Goal: Information Seeking & Learning: Learn about a topic

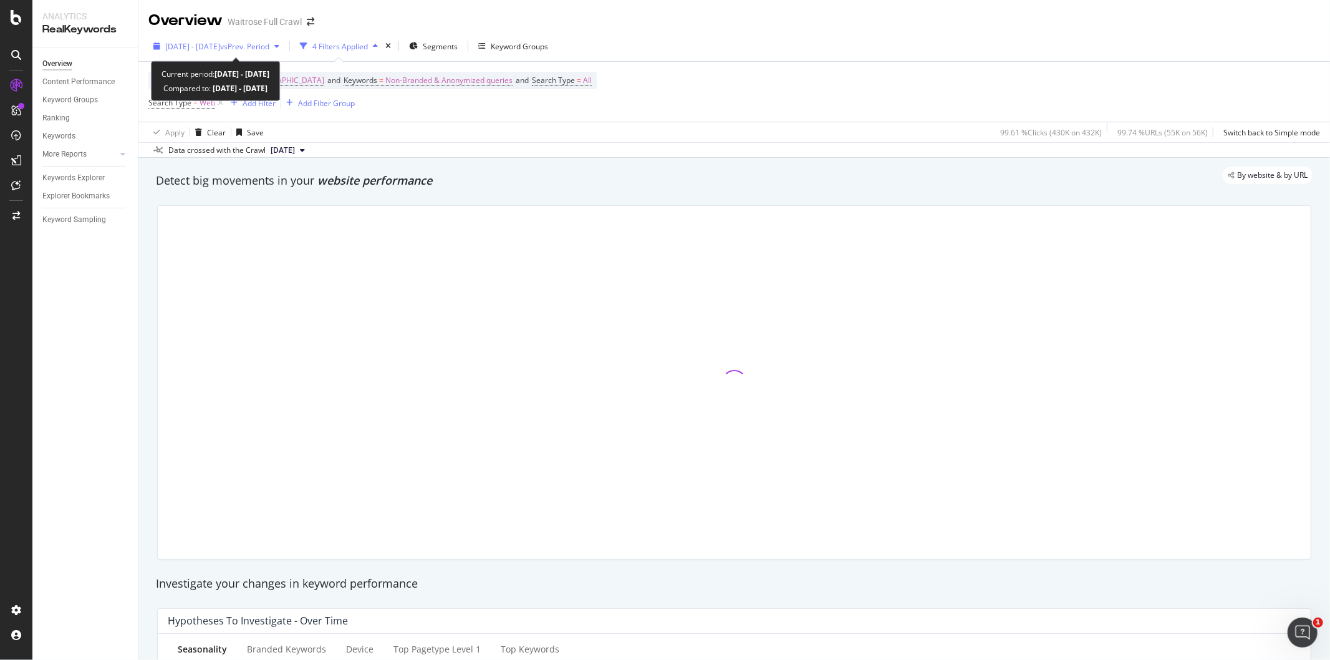
click at [197, 42] on span "[DATE] - [DATE]" at bounding box center [192, 46] width 55 height 11
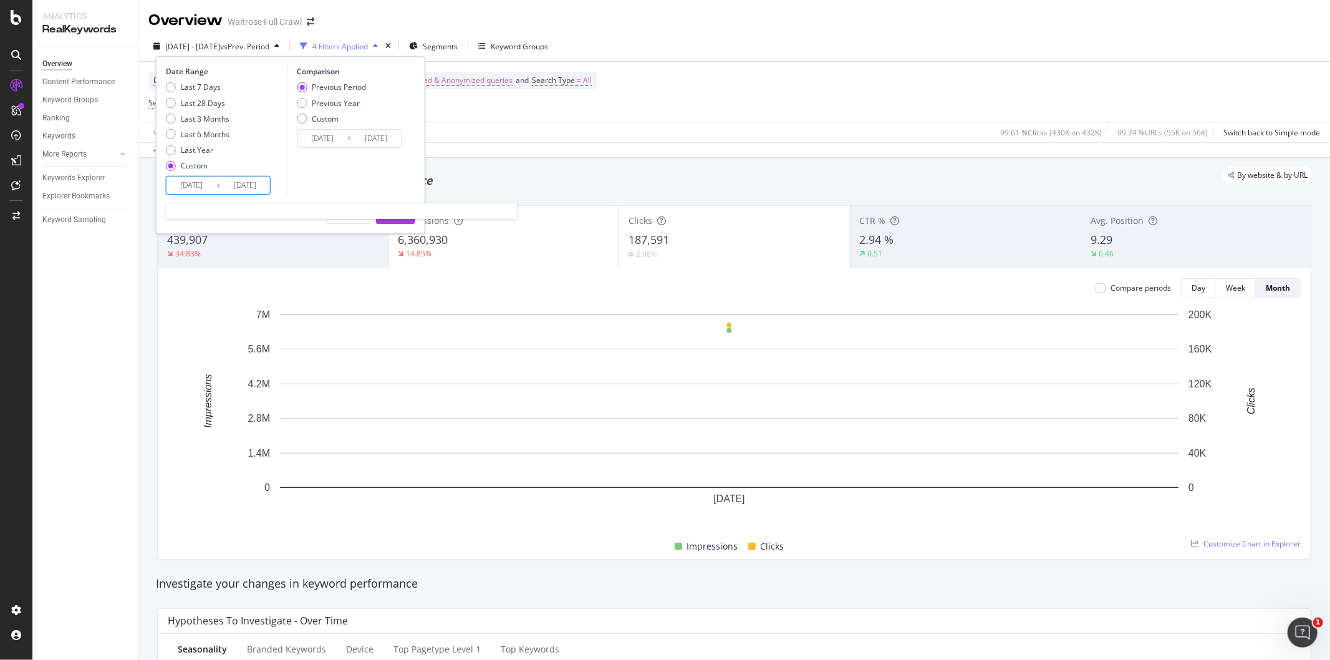
click at [178, 184] on input "[DATE]" at bounding box center [192, 184] width 50 height 17
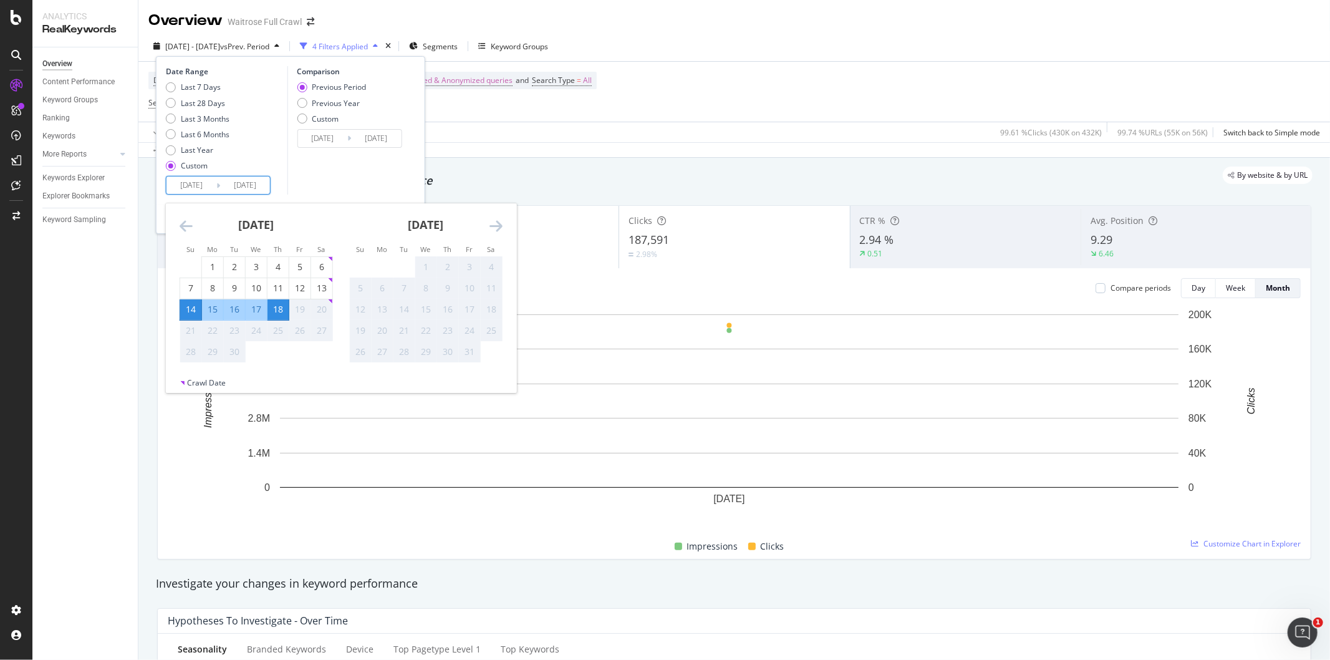
click at [184, 222] on icon "Move backward to switch to the previous month." at bounding box center [186, 225] width 13 height 15
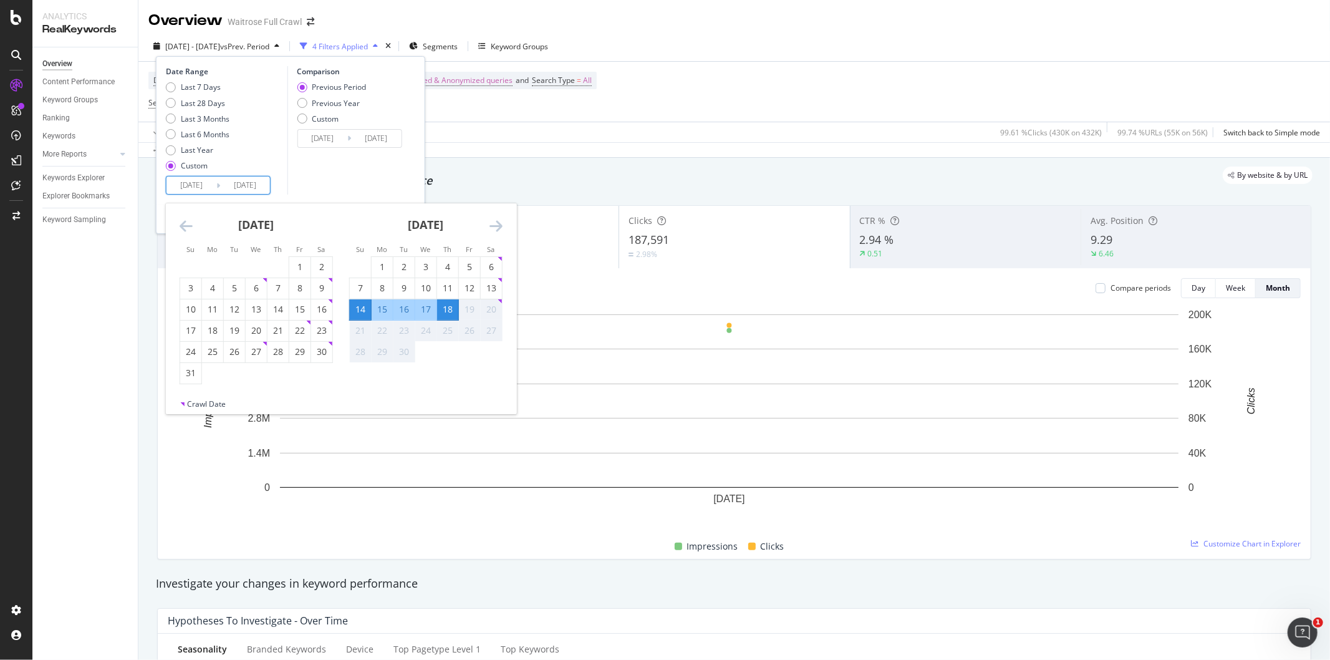
click at [184, 222] on icon "Move backward to switch to the previous month." at bounding box center [186, 225] width 13 height 15
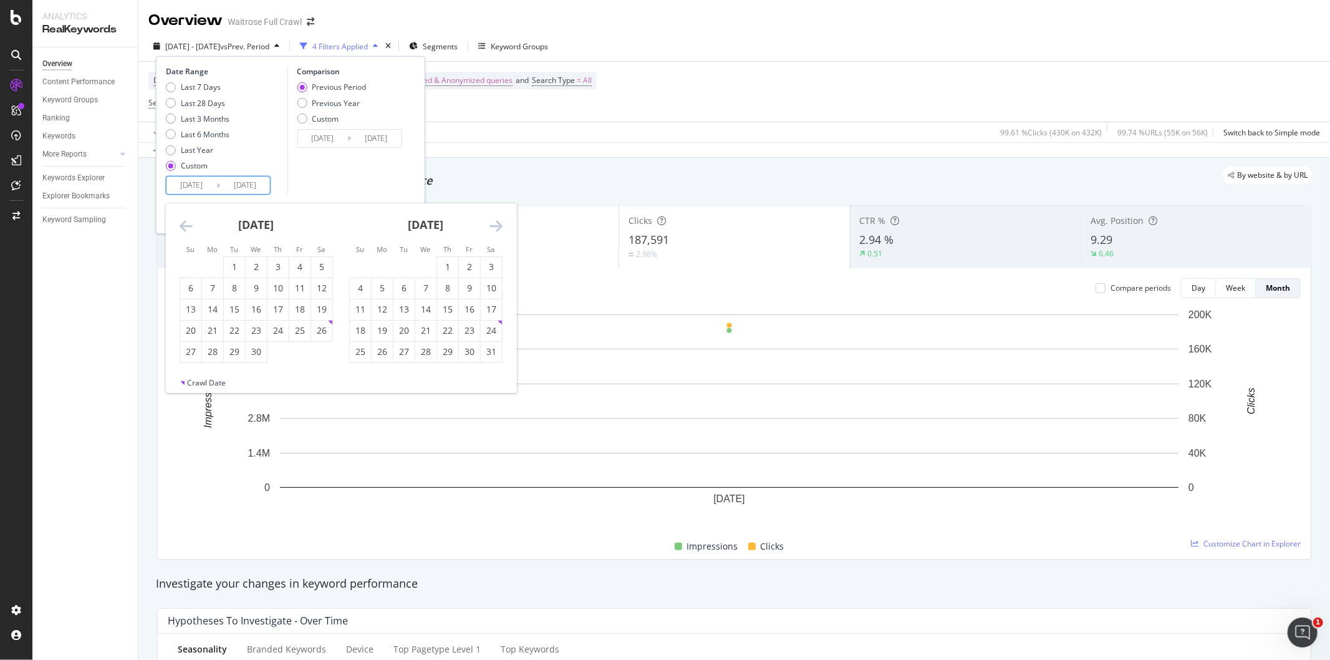
click at [184, 222] on icon "Move backward to switch to the previous month." at bounding box center [186, 225] width 13 height 15
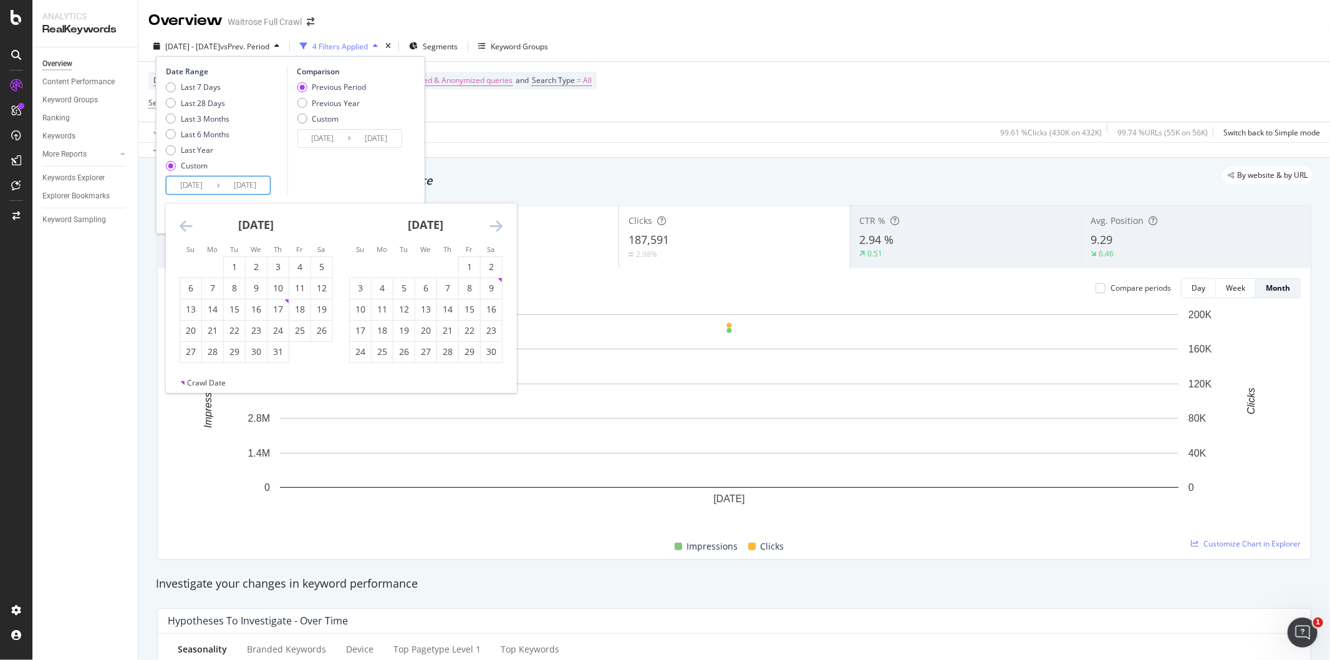
click at [184, 222] on icon "Move backward to switch to the previous month." at bounding box center [186, 225] width 13 height 15
click at [191, 350] on div "29" at bounding box center [190, 351] width 21 height 12
type input "[DATE]"
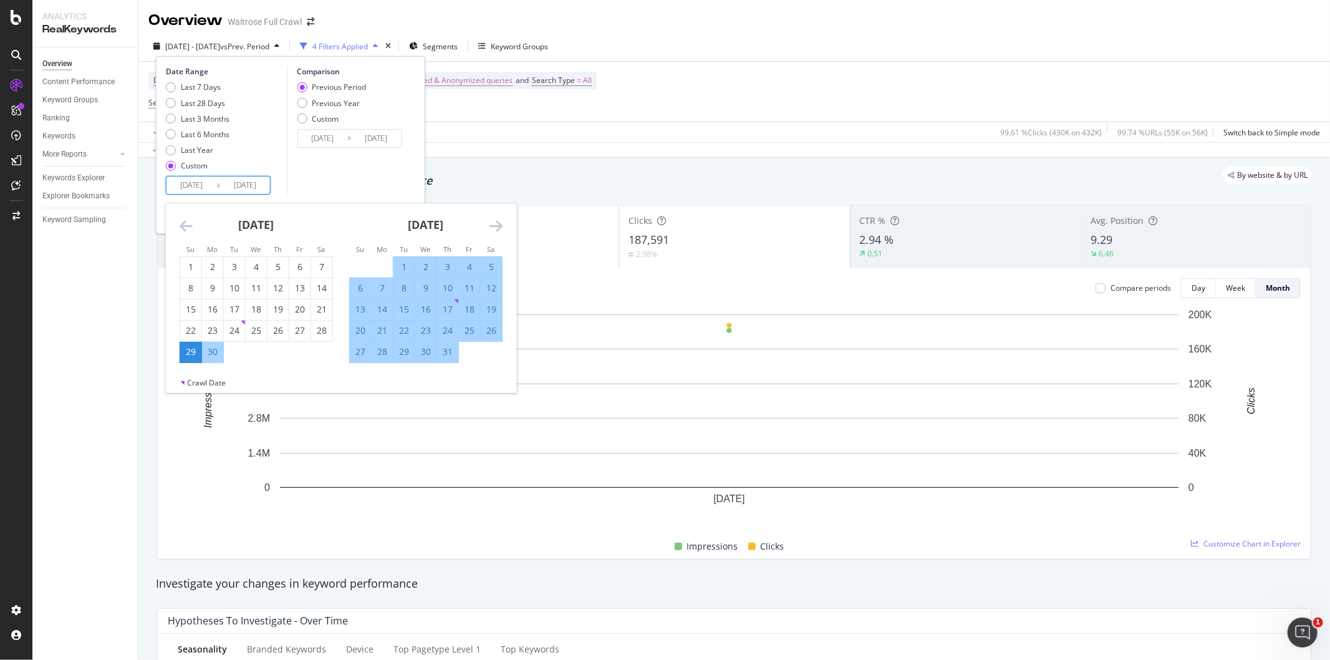
click at [495, 284] on div "12" at bounding box center [491, 288] width 21 height 12
type input "[DATE]"
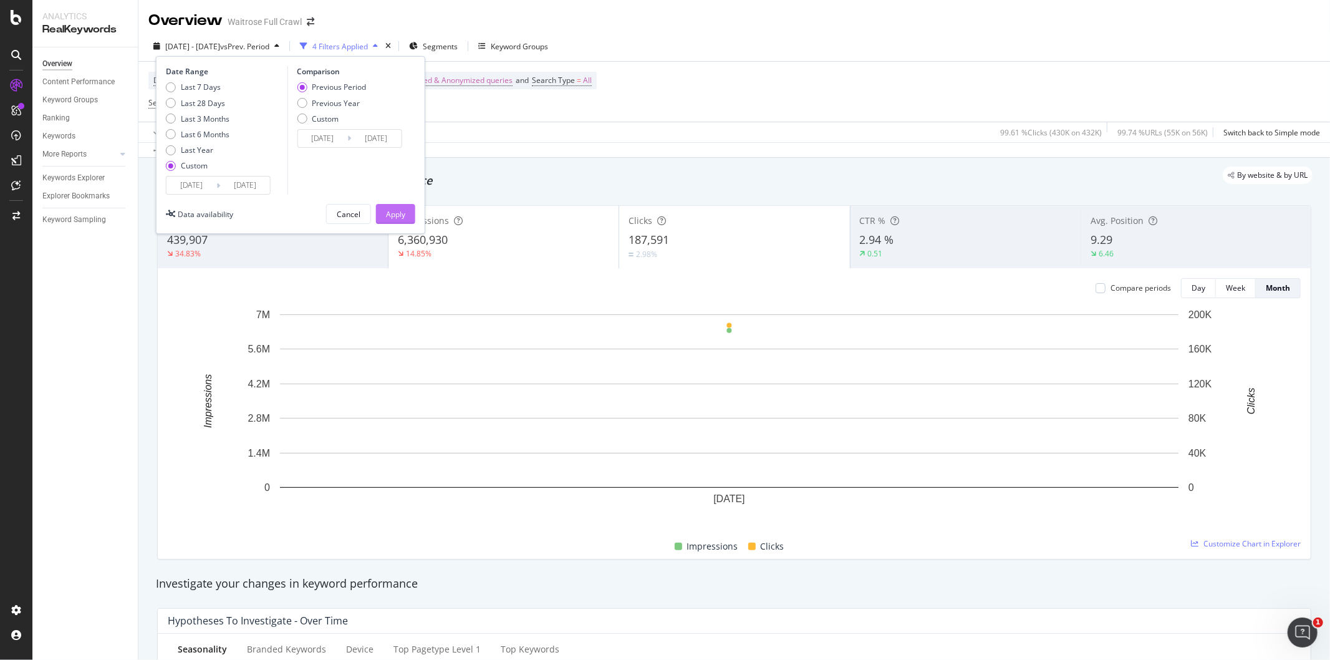
click at [408, 214] on button "Apply" at bounding box center [395, 214] width 39 height 20
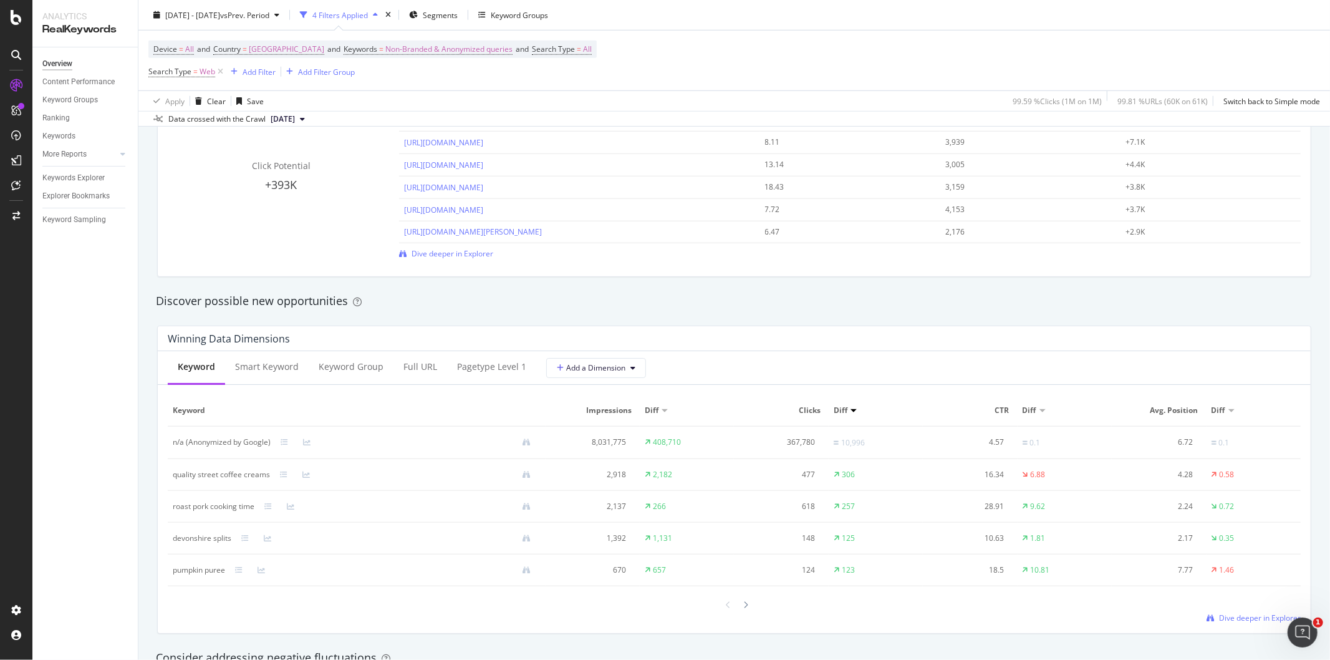
scroll to position [1108, 0]
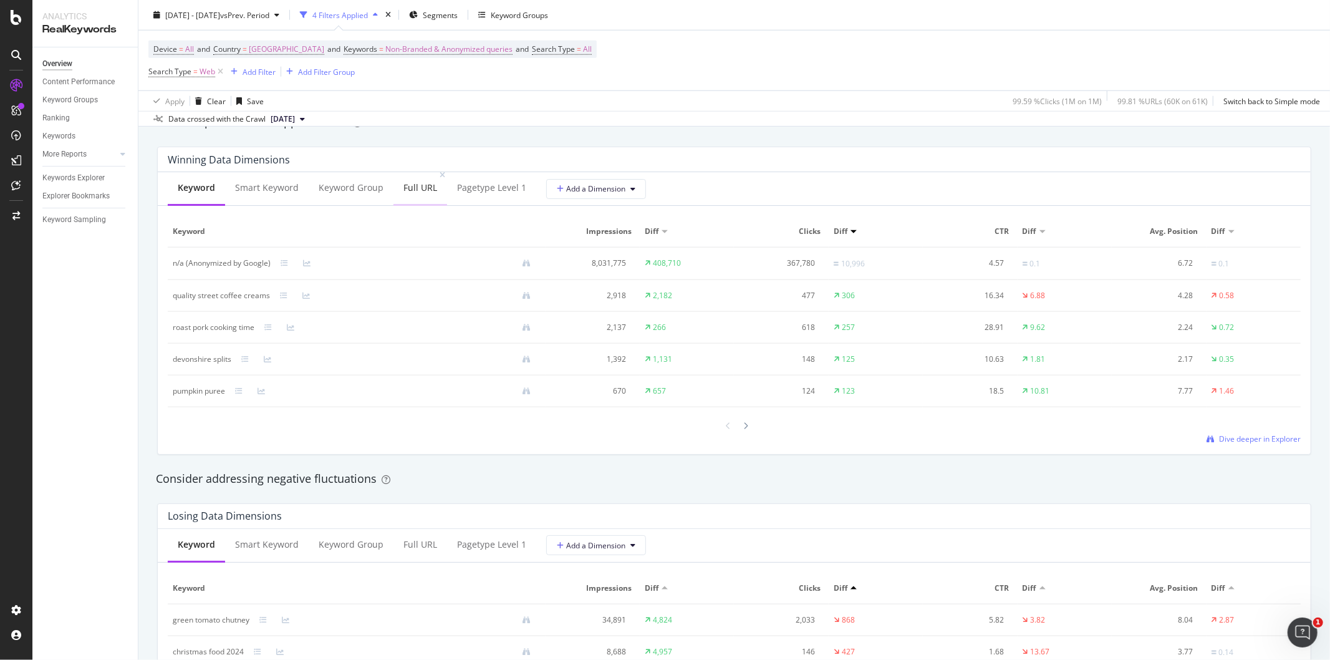
click at [417, 194] on div "Full URL" at bounding box center [420, 187] width 34 height 12
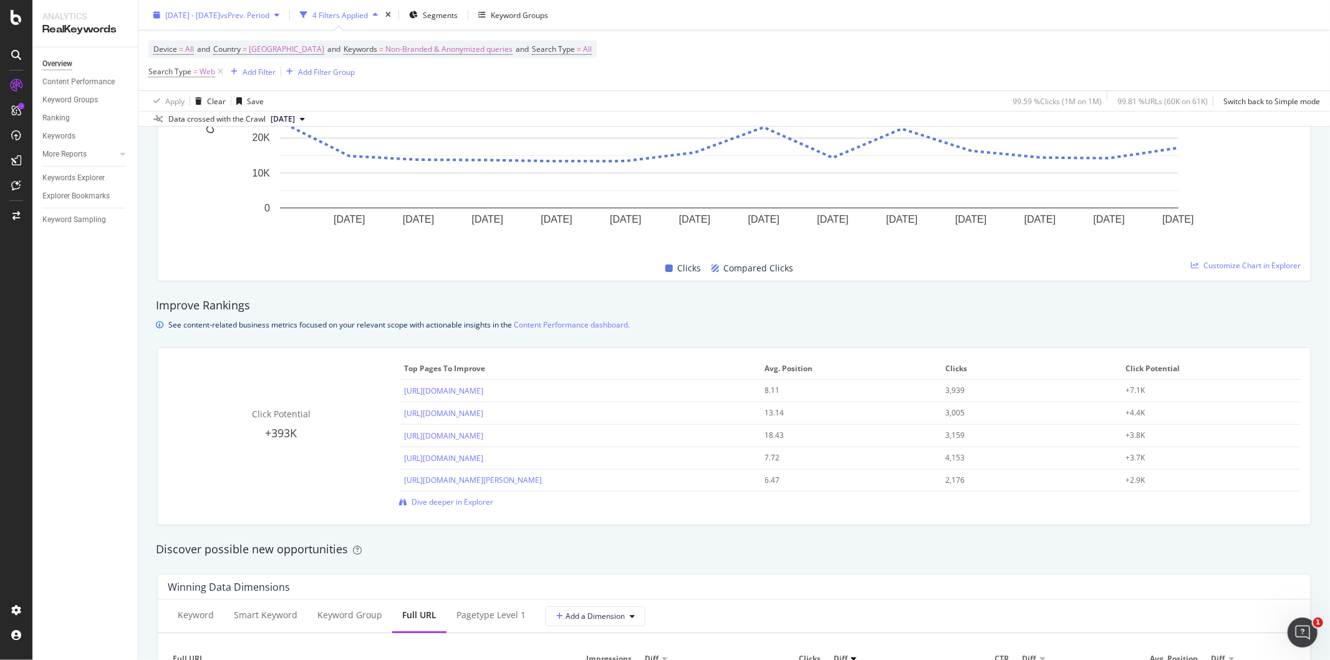
scroll to position [554, 0]
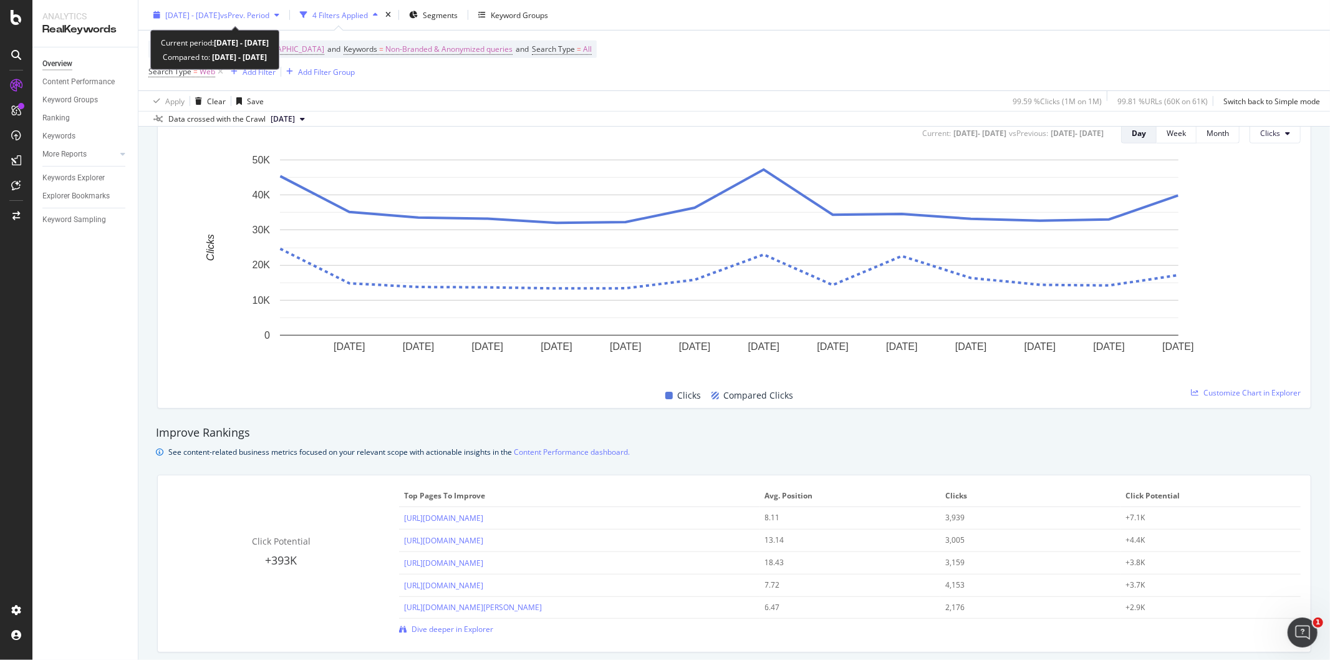
click at [186, 14] on span "[DATE] - [DATE]" at bounding box center [192, 14] width 55 height 11
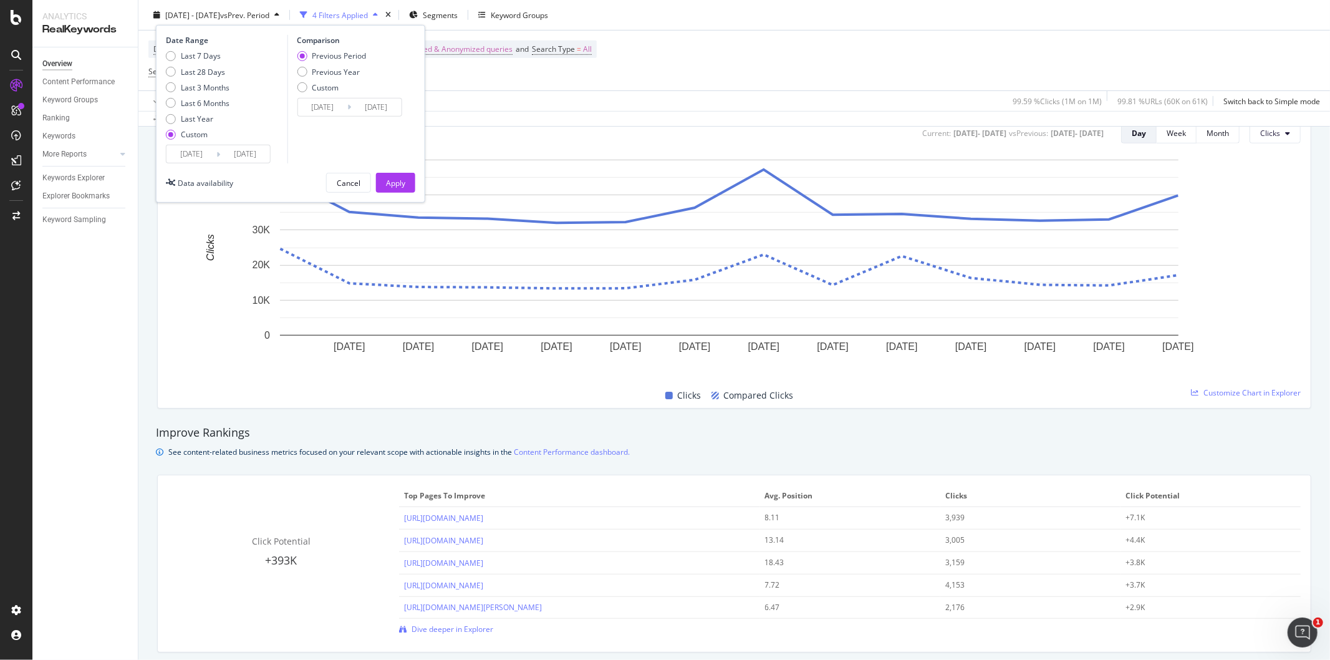
click at [192, 154] on input "[DATE]" at bounding box center [192, 153] width 50 height 17
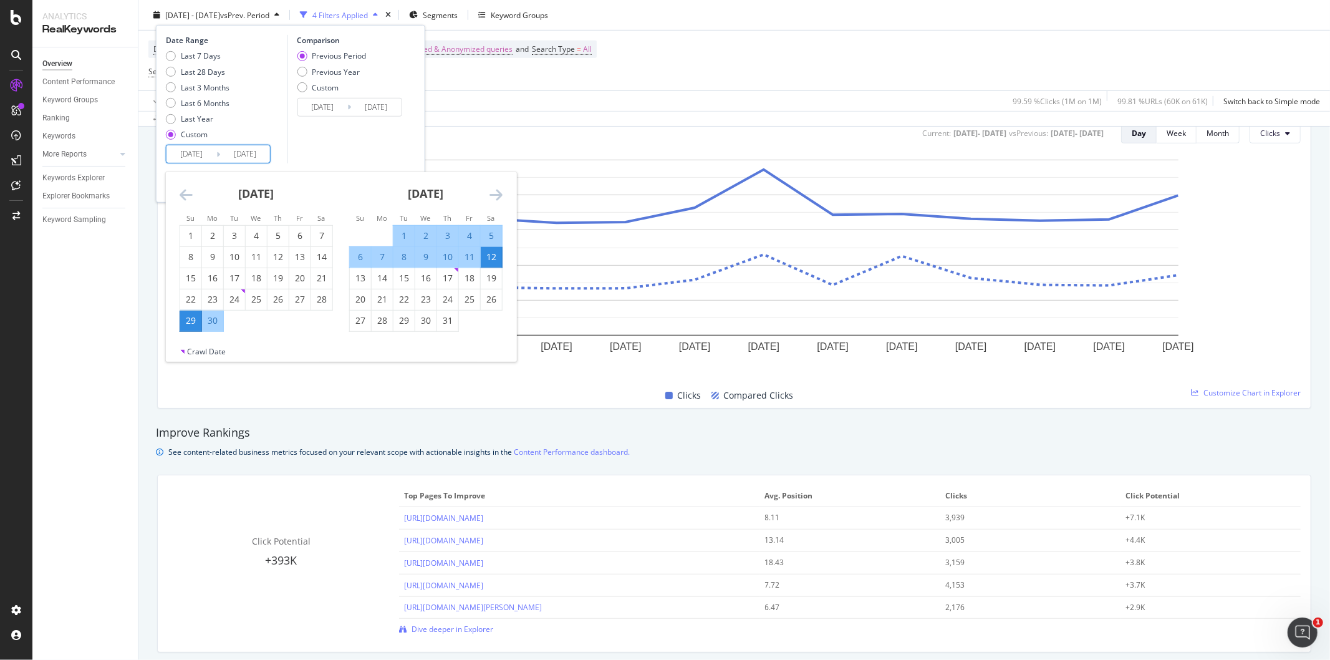
click at [360, 259] on div "6" at bounding box center [360, 257] width 21 height 12
type input "[DATE]"
click at [495, 298] on div "26" at bounding box center [491, 299] width 21 height 12
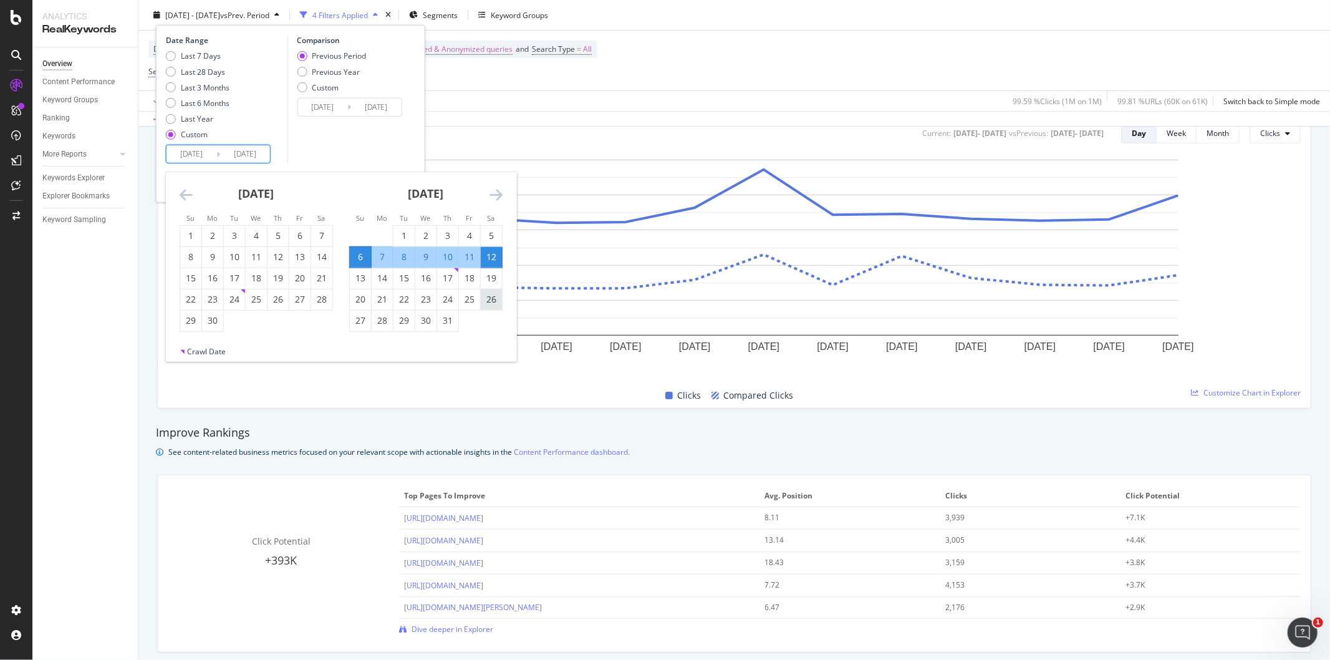
type input "[DATE]"
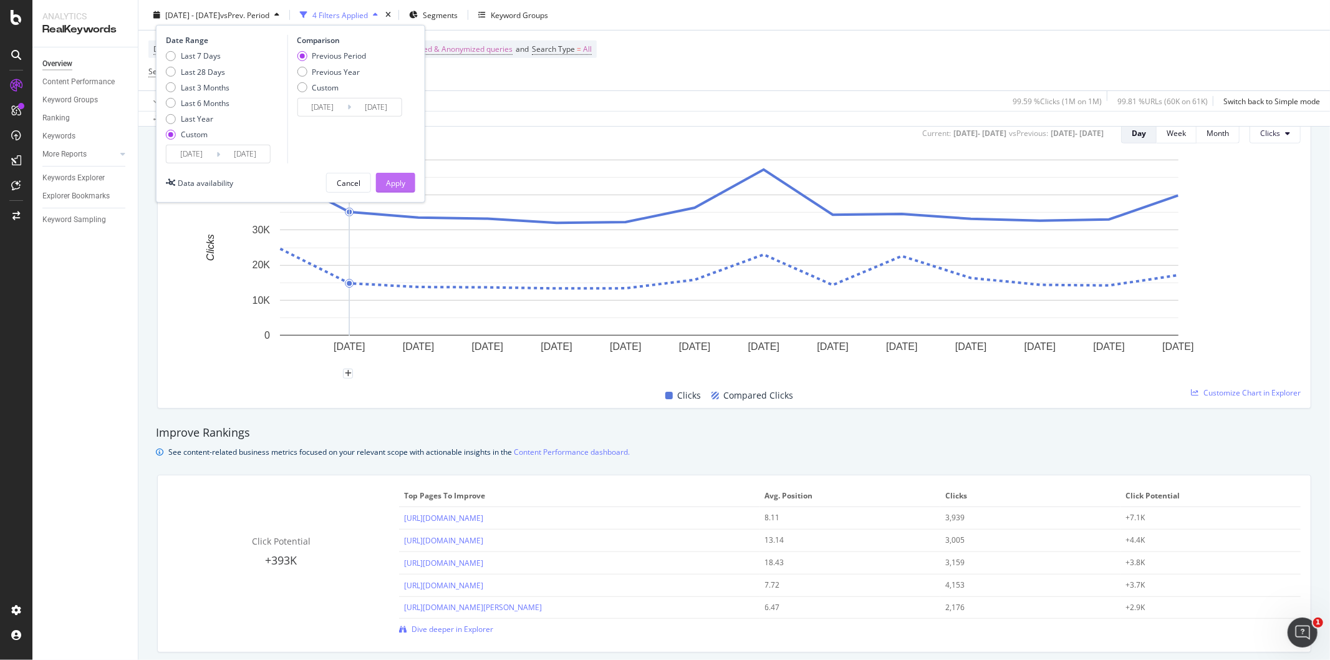
click at [394, 188] on div "Apply" at bounding box center [395, 182] width 19 height 19
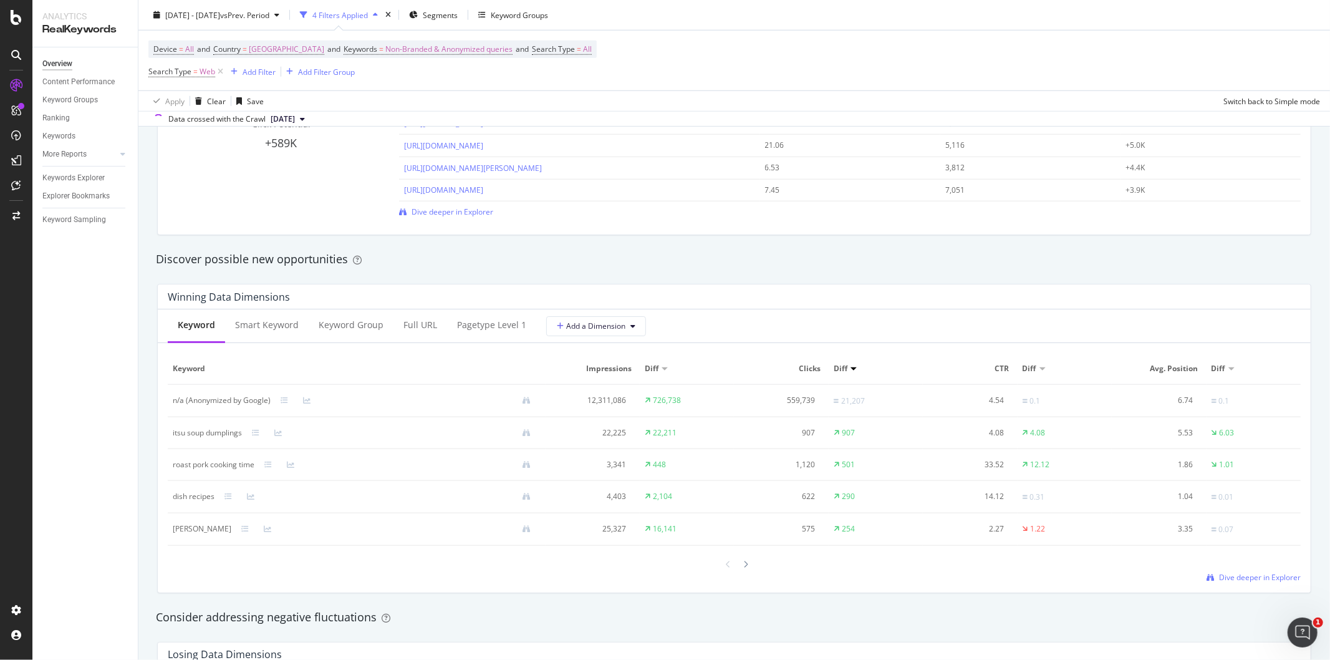
scroll to position [1039, 0]
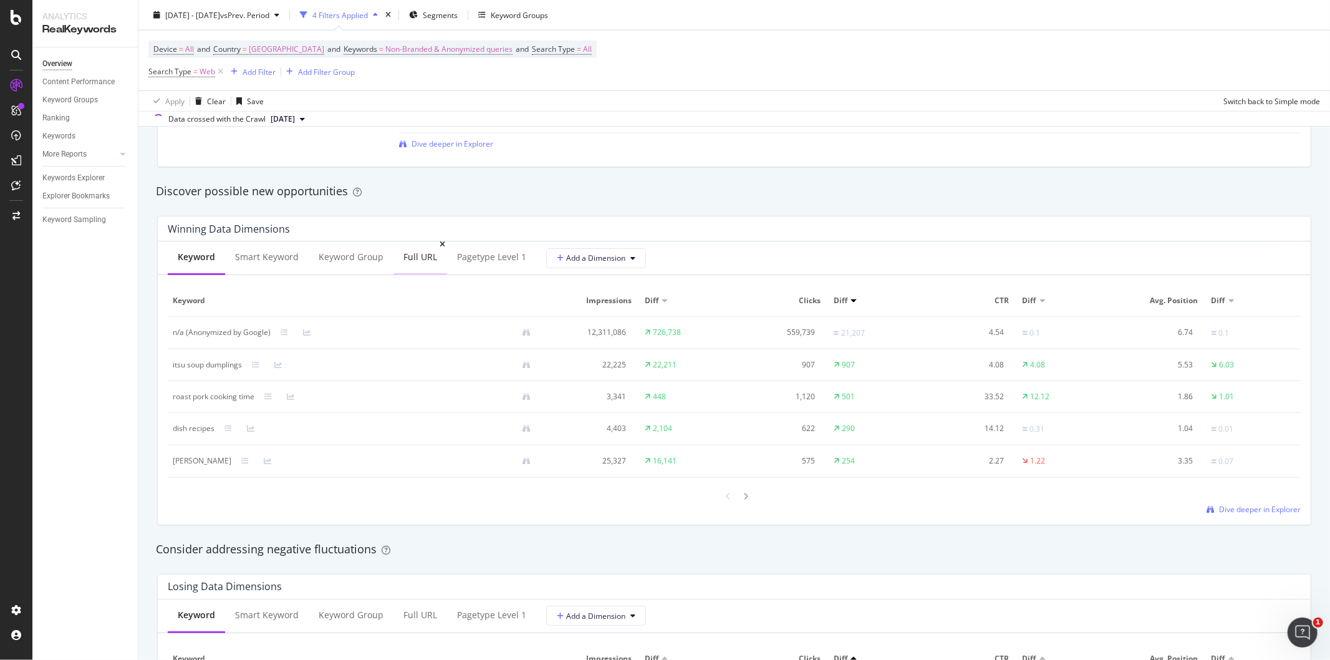
click at [415, 258] on div "Full URL" at bounding box center [420, 257] width 34 height 12
click at [744, 497] on icon at bounding box center [746, 496] width 5 height 7
click at [743, 498] on div at bounding box center [746, 496] width 11 height 17
click at [744, 498] on icon at bounding box center [746, 496] width 5 height 7
click at [727, 499] on icon at bounding box center [729, 496] width 5 height 7
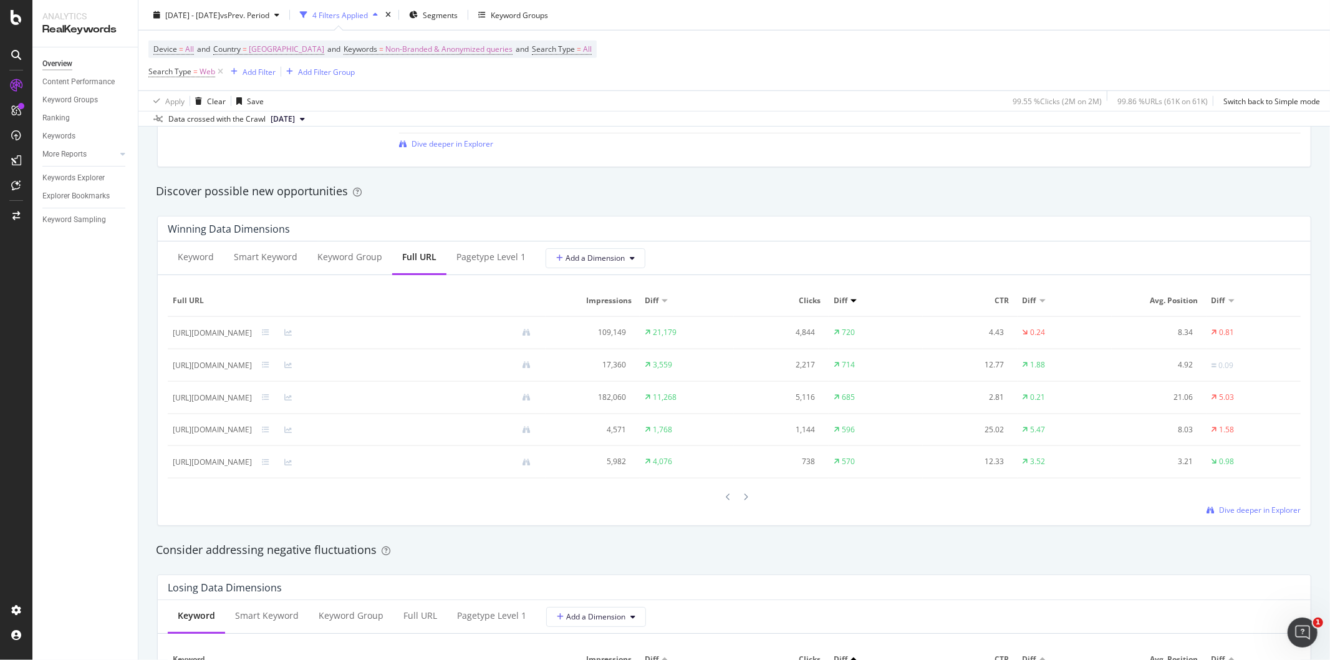
click at [727, 499] on icon at bounding box center [729, 496] width 5 height 7
click at [252, 432] on div "[URL][DOMAIN_NAME]" at bounding box center [212, 430] width 79 height 11
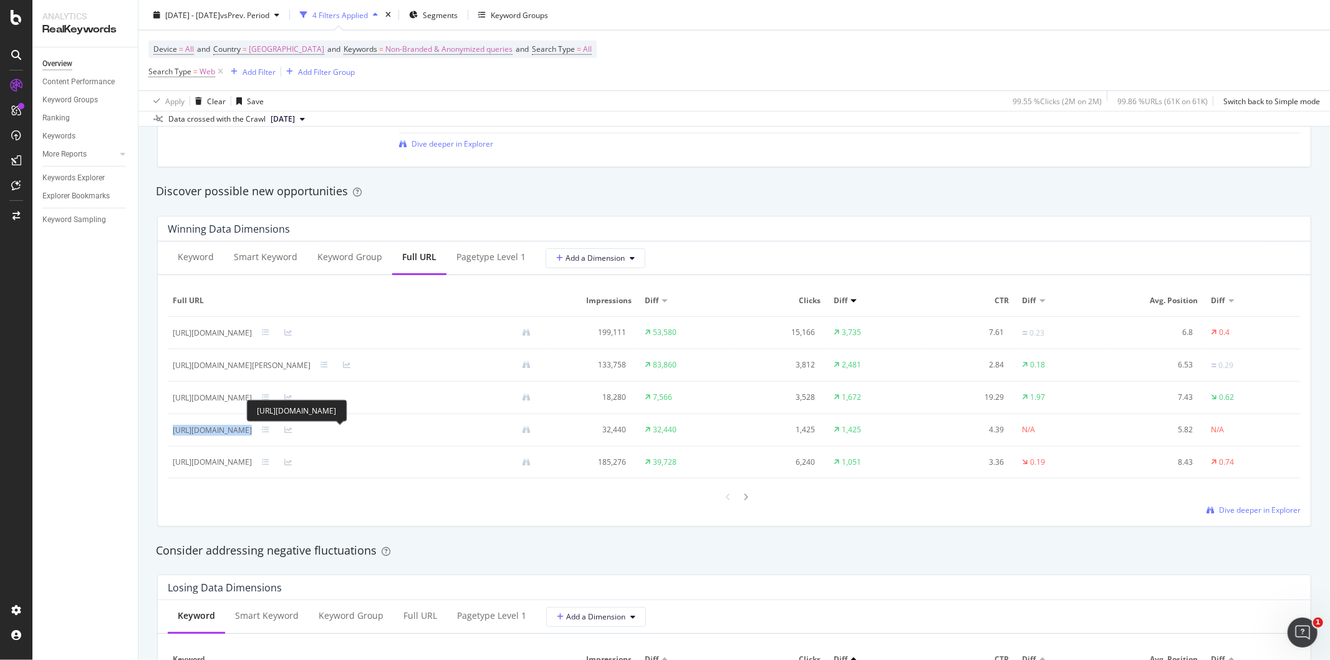
click at [252, 432] on div "[URL][DOMAIN_NAME]" at bounding box center [212, 430] width 79 height 11
copy div "[URL][DOMAIN_NAME]"
click at [743, 502] on div at bounding box center [746, 496] width 11 height 17
click at [252, 335] on div "[URL][DOMAIN_NAME]" at bounding box center [212, 332] width 79 height 11
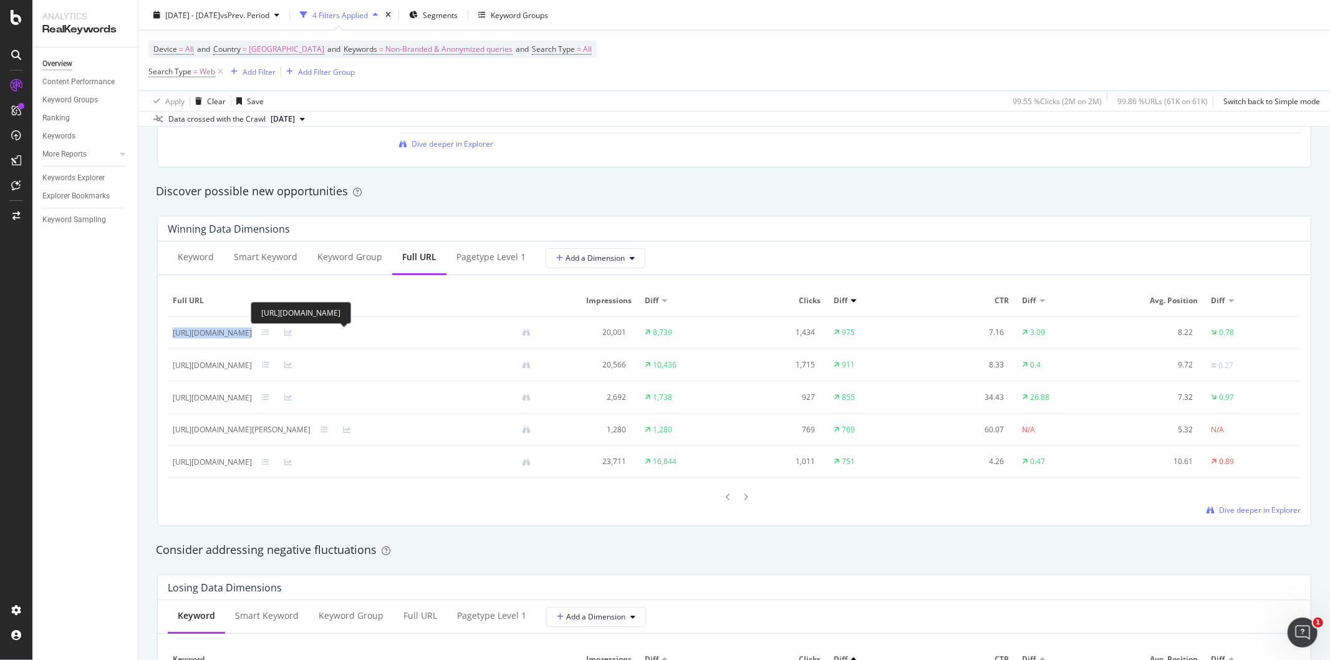
click at [252, 335] on div "[URL][DOMAIN_NAME]" at bounding box center [212, 332] width 79 height 11
copy div "[URL][DOMAIN_NAME]"
click at [727, 500] on div at bounding box center [728, 496] width 11 height 17
click at [744, 500] on icon at bounding box center [746, 496] width 5 height 7
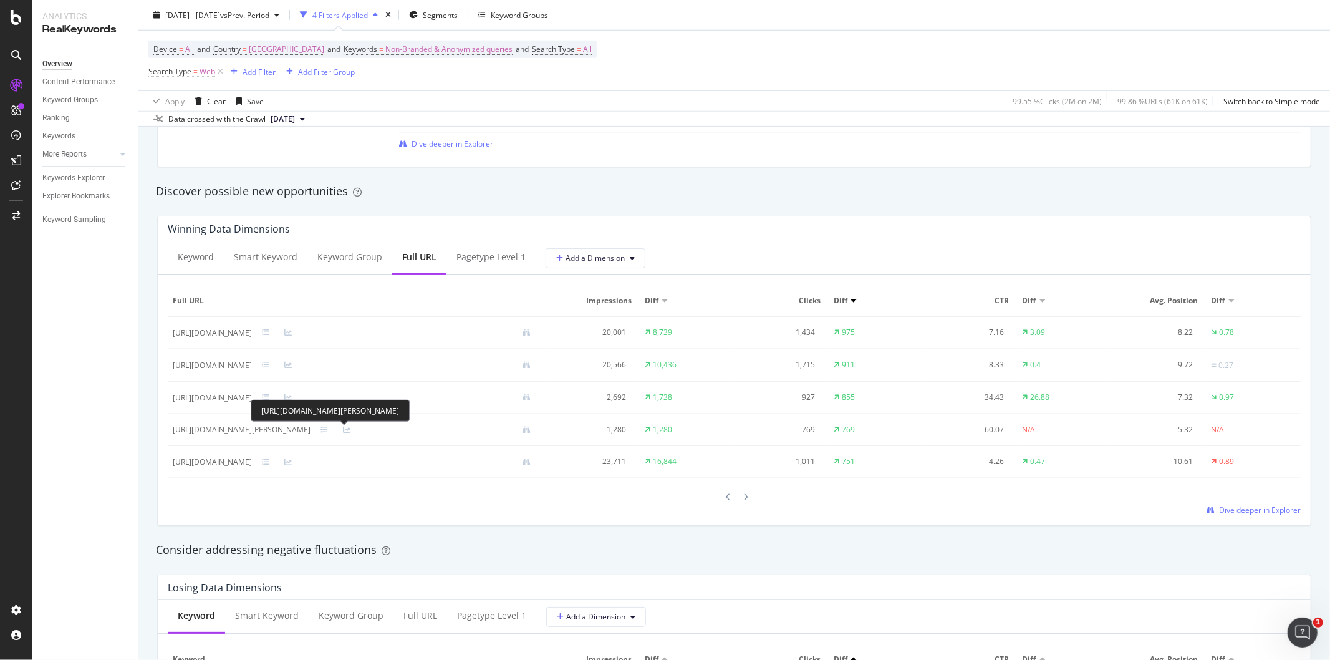
click at [311, 434] on div "[URL][DOMAIN_NAME][PERSON_NAME]" at bounding box center [242, 429] width 138 height 11
click at [311, 432] on div "[URL][DOMAIN_NAME][PERSON_NAME]" at bounding box center [242, 429] width 138 height 11
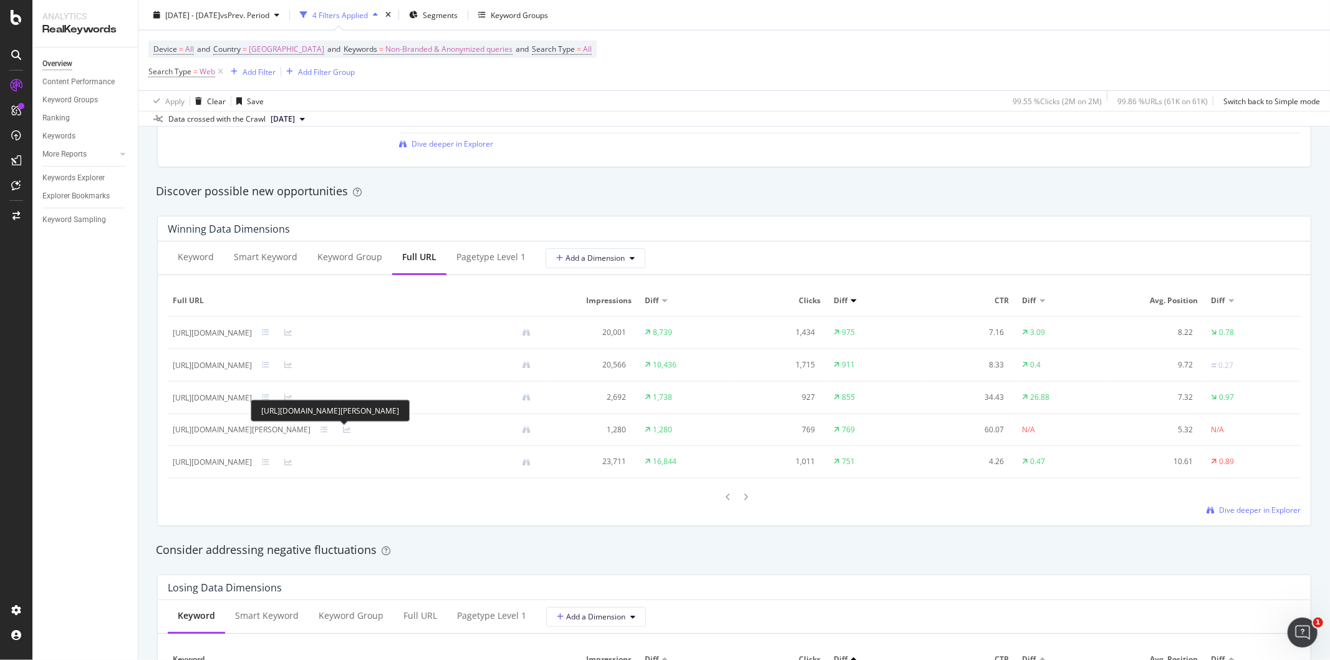
click at [311, 434] on div "[URL][DOMAIN_NAME][PERSON_NAME]" at bounding box center [242, 429] width 138 height 11
copy div "[URL][DOMAIN_NAME][PERSON_NAME]"
click at [728, 495] on div at bounding box center [728, 496] width 11 height 17
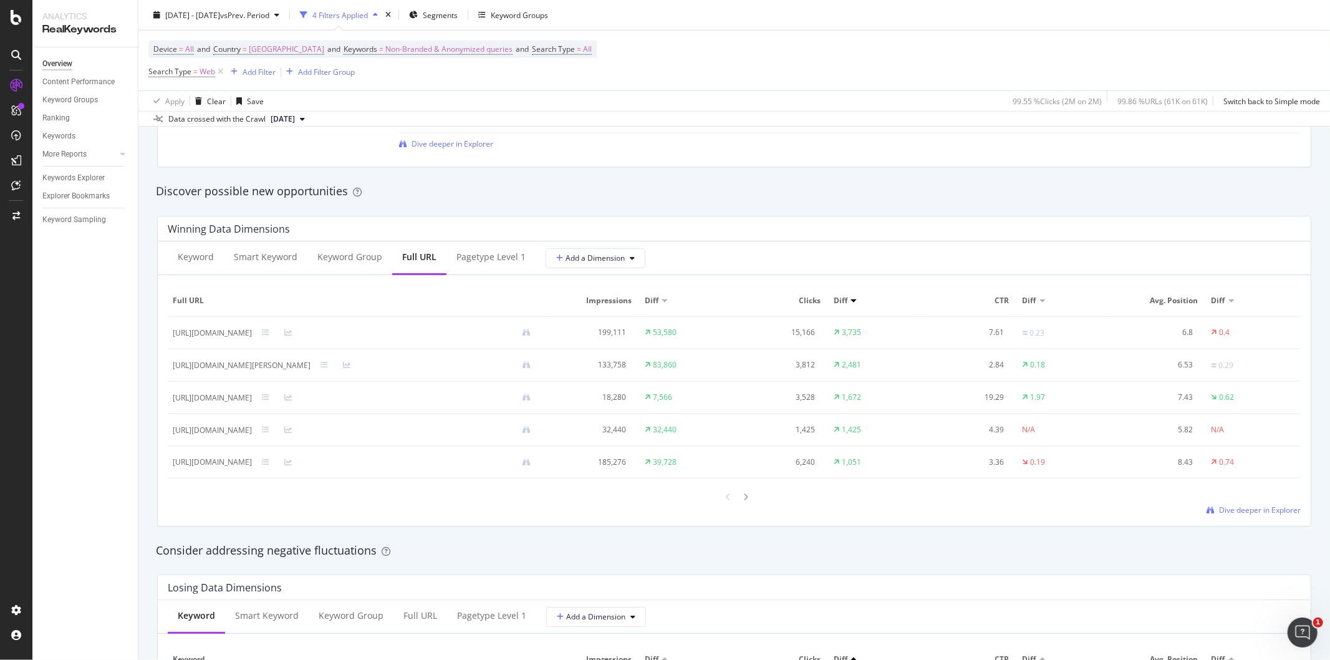
click at [728, 495] on div at bounding box center [728, 496] width 11 height 17
click at [743, 502] on div at bounding box center [746, 496] width 11 height 17
click at [252, 368] on div "[URL][DOMAIN_NAME]" at bounding box center [212, 365] width 79 height 11
click at [231, 403] on div "[URL][DOMAIN_NAME]" at bounding box center [212, 397] width 79 height 11
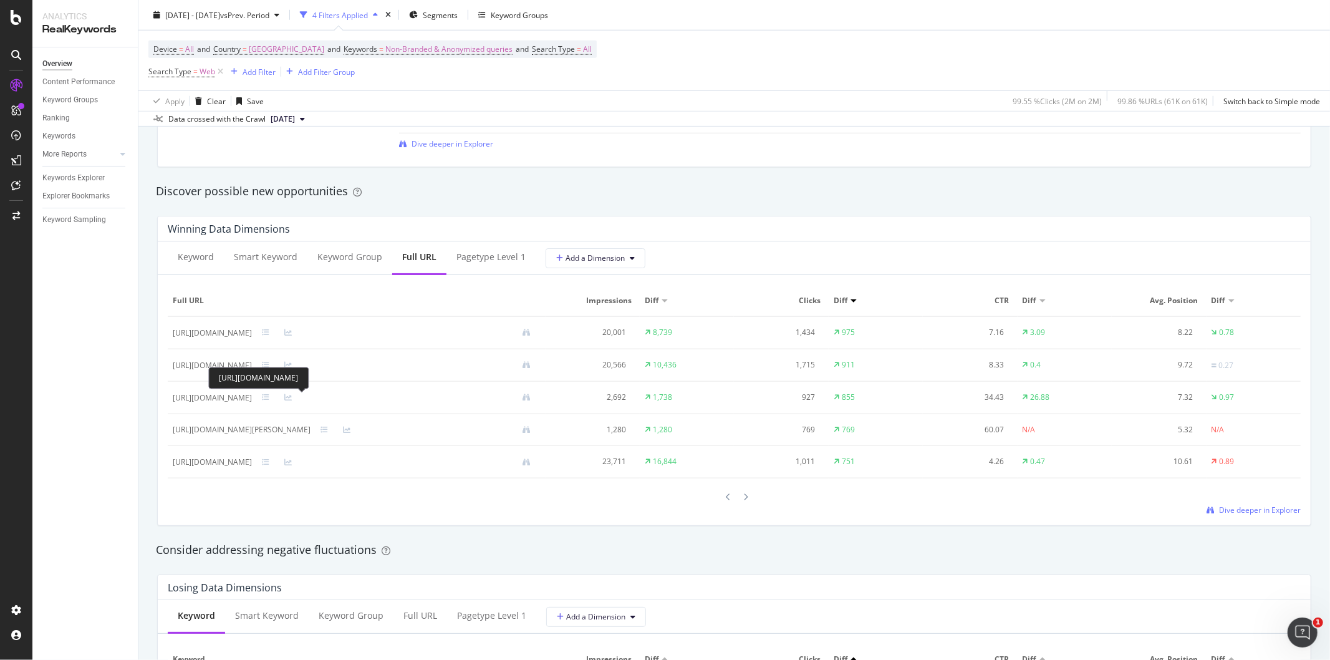
click at [231, 403] on div "[URL][DOMAIN_NAME]" at bounding box center [212, 397] width 79 height 11
copy div "[URL][DOMAIN_NAME]"
click at [745, 502] on div at bounding box center [746, 496] width 11 height 17
click at [727, 501] on icon at bounding box center [729, 496] width 5 height 7
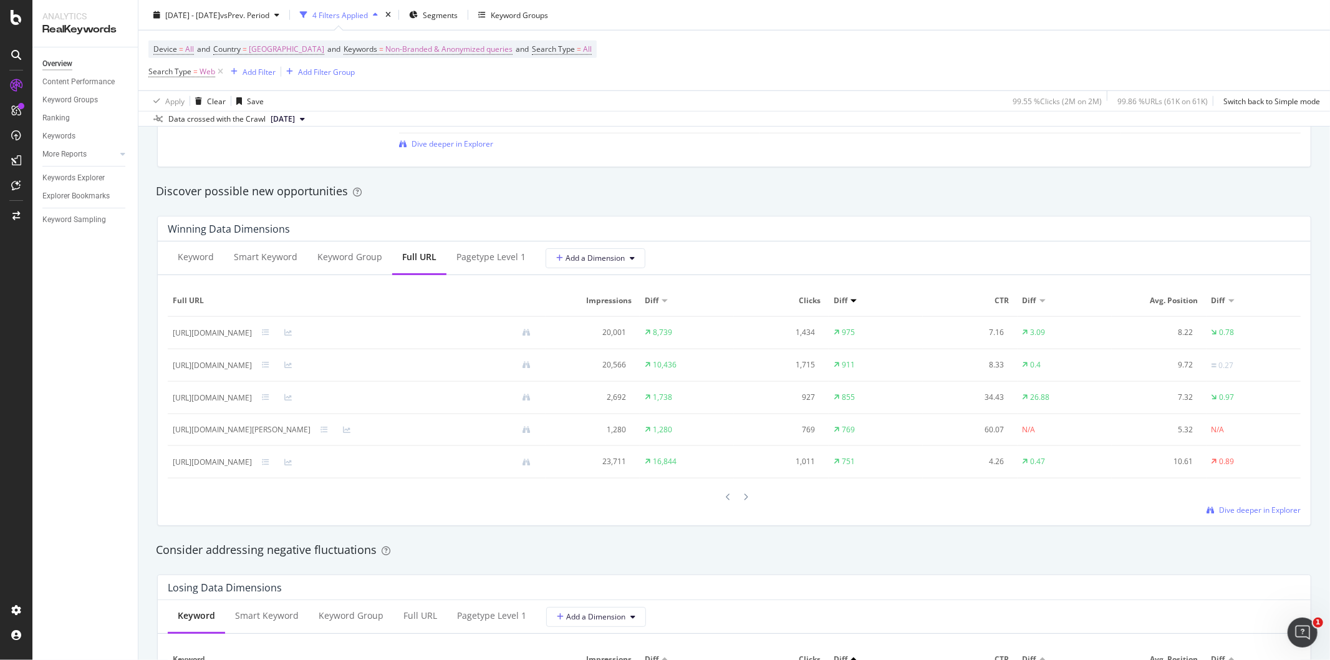
click at [727, 501] on icon at bounding box center [729, 496] width 5 height 7
click at [744, 501] on icon at bounding box center [746, 496] width 5 height 7
click at [252, 462] on div "[URL][DOMAIN_NAME]" at bounding box center [212, 461] width 79 height 11
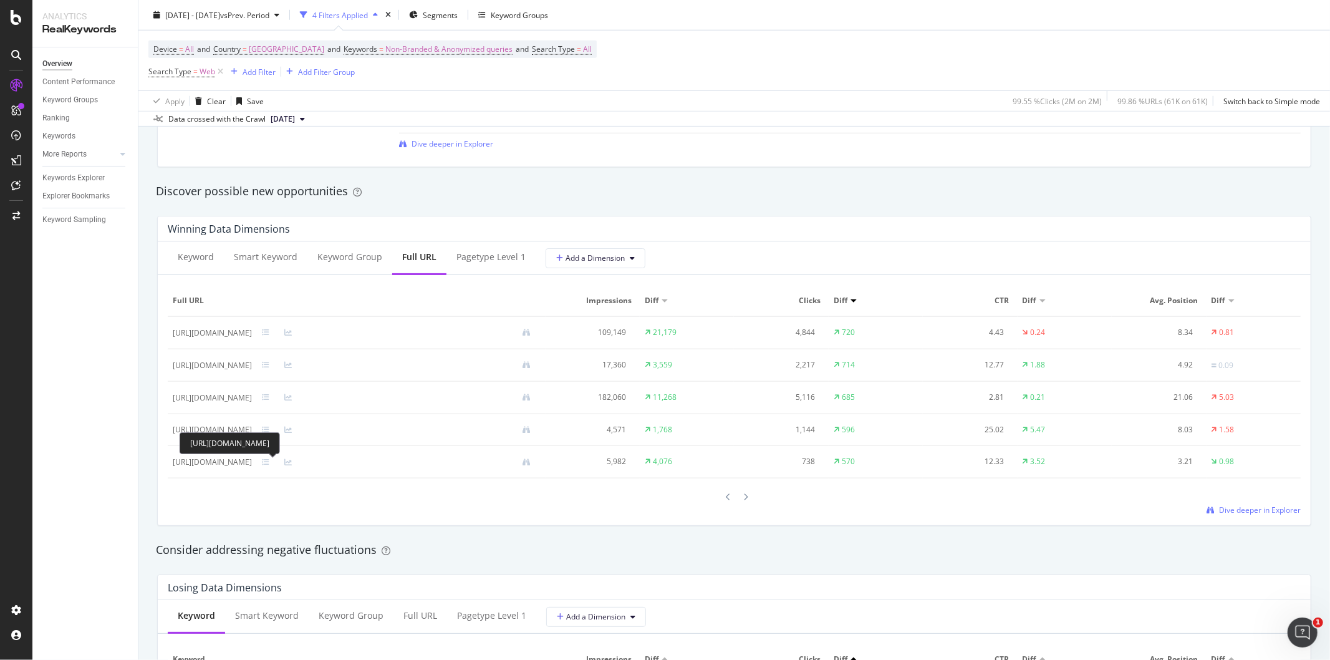
click at [252, 462] on div "[URL][DOMAIN_NAME]" at bounding box center [212, 461] width 79 height 11
copy div "[URL][DOMAIN_NAME]"
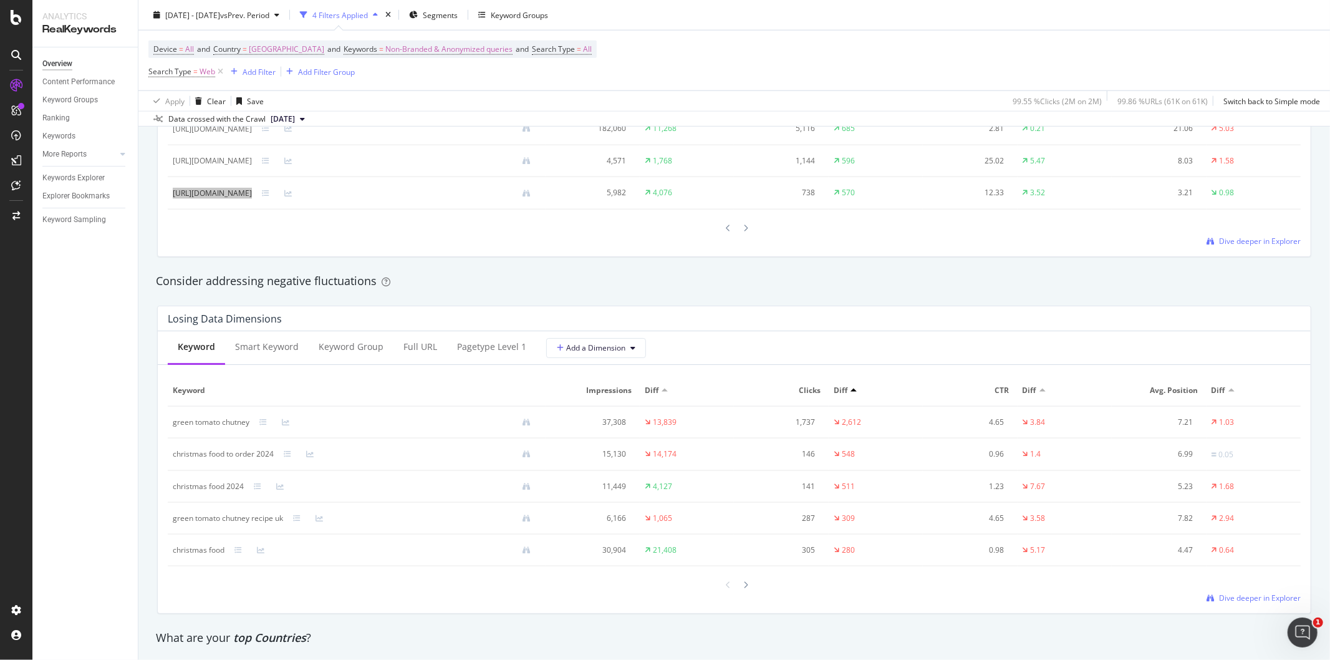
scroll to position [1316, 0]
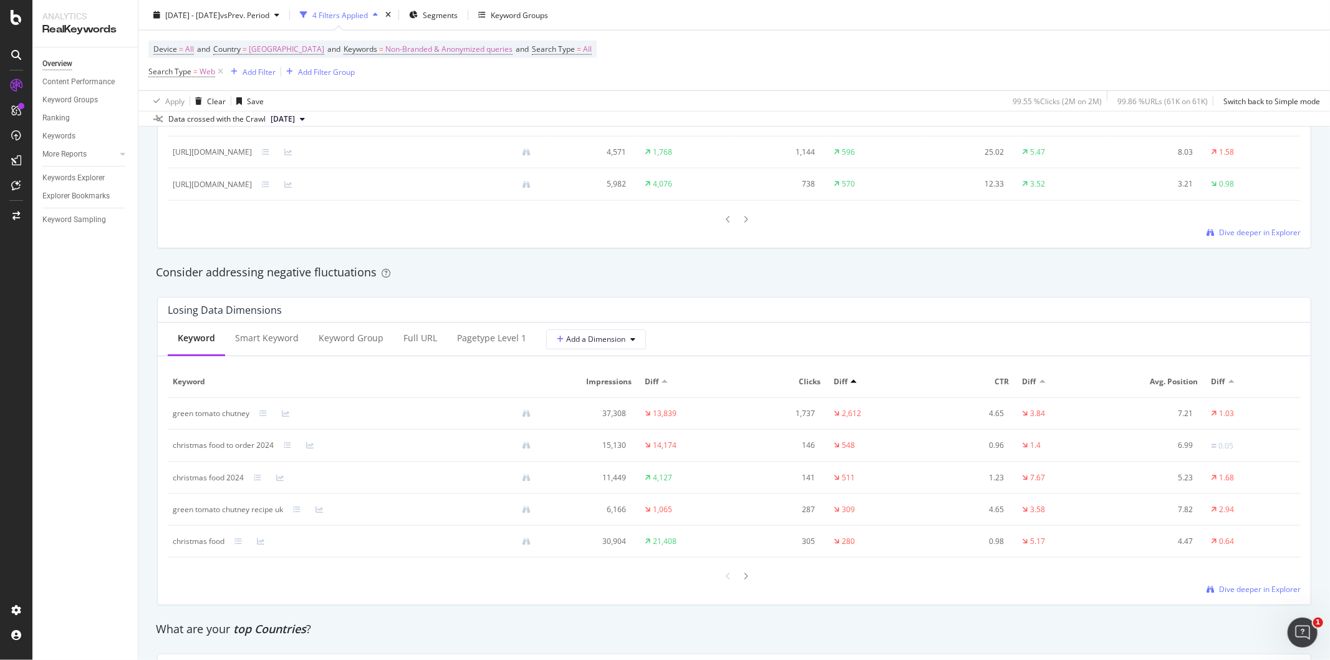
click at [390, 228] on div at bounding box center [734, 219] width 1133 height 17
